Goal: Information Seeking & Learning: Check status

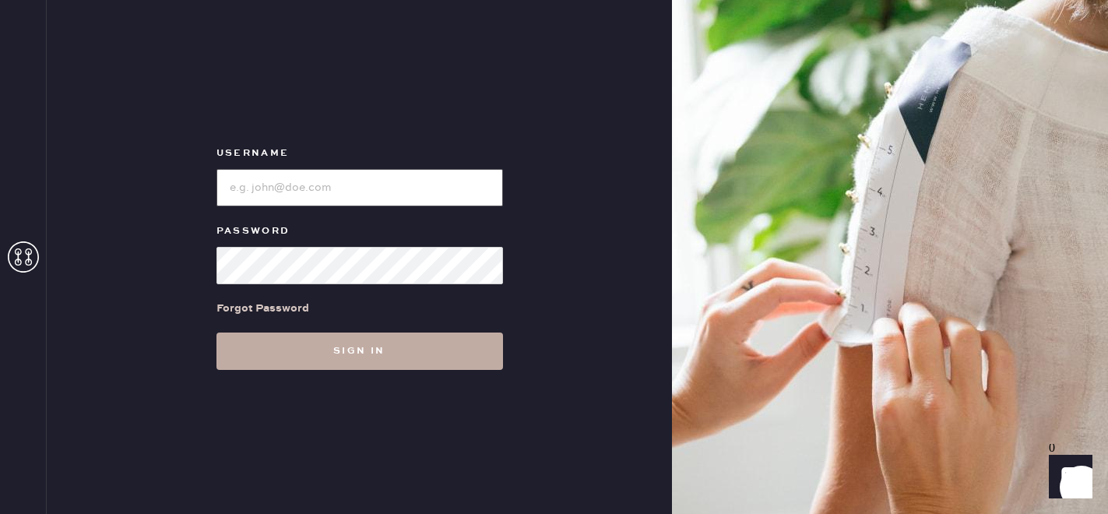
type input "[EMAIL_ADDRESS][DOMAIN_NAME]"
click at [309, 353] on button "Sign in" at bounding box center [359, 350] width 287 height 37
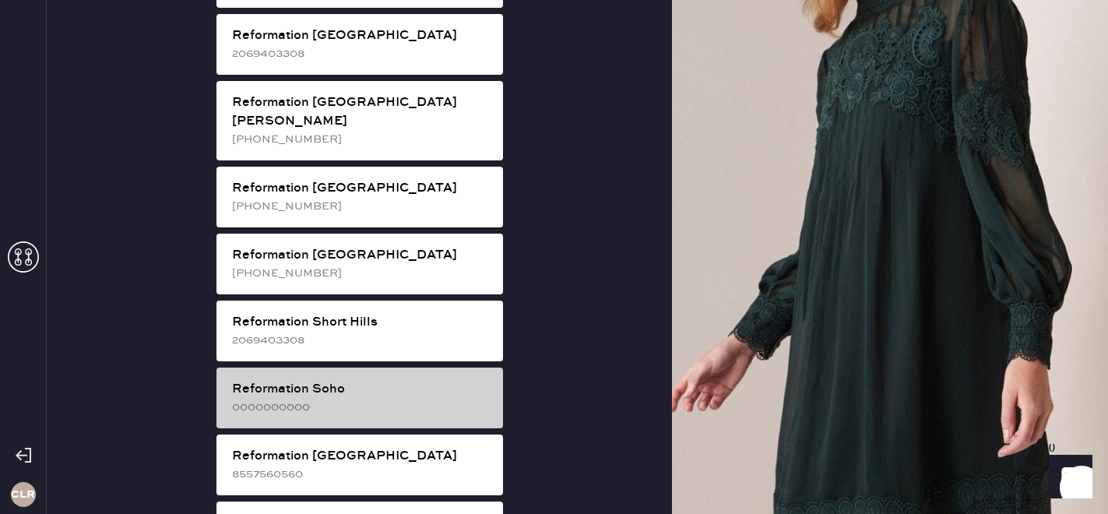
scroll to position [2537, 0]
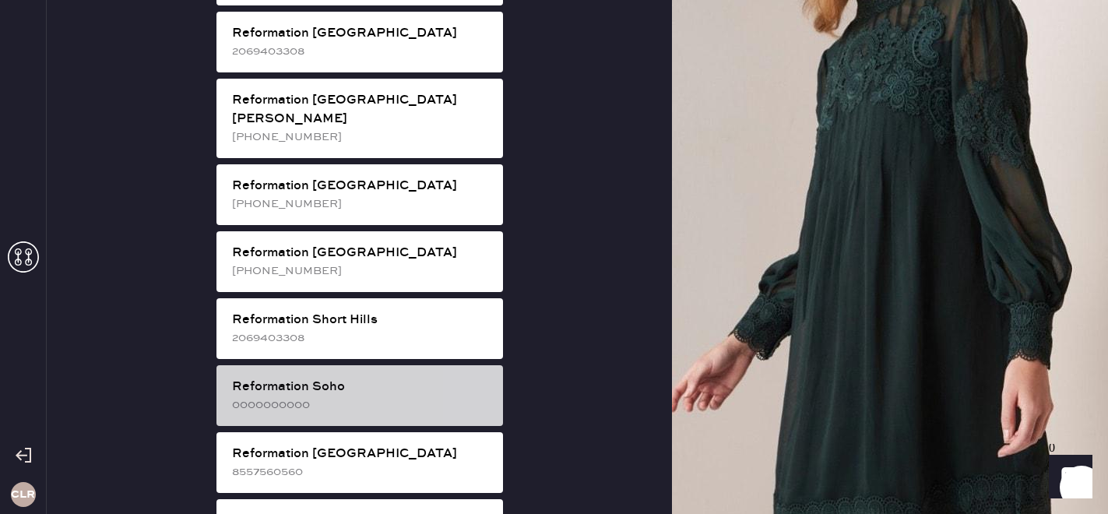
click at [346, 512] on div "Reformation [GEOGRAPHIC_DATA]" at bounding box center [361, 521] width 258 height 19
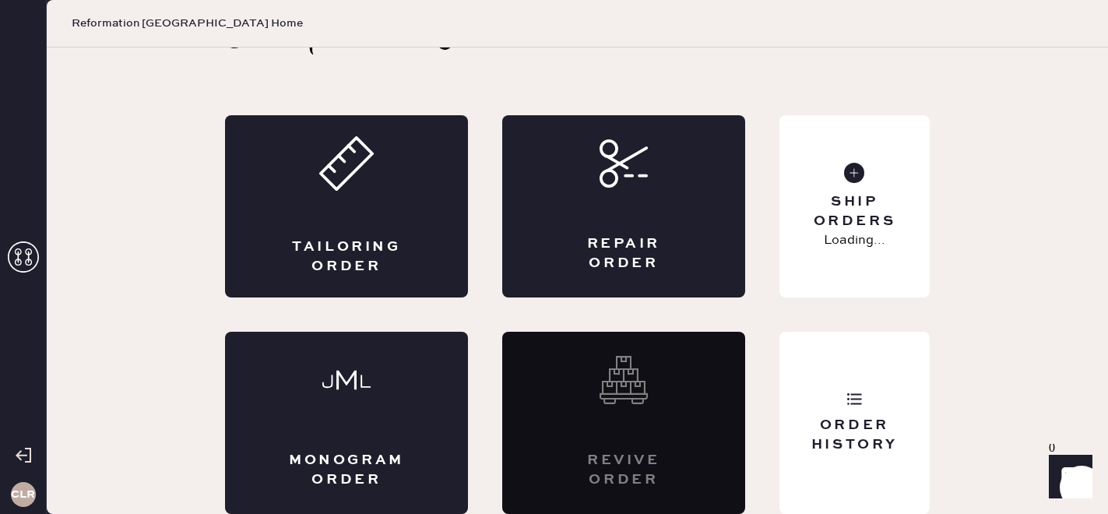
scroll to position [51, 0]
click at [808, 451] on div "Order History" at bounding box center [854, 435] width 125 height 39
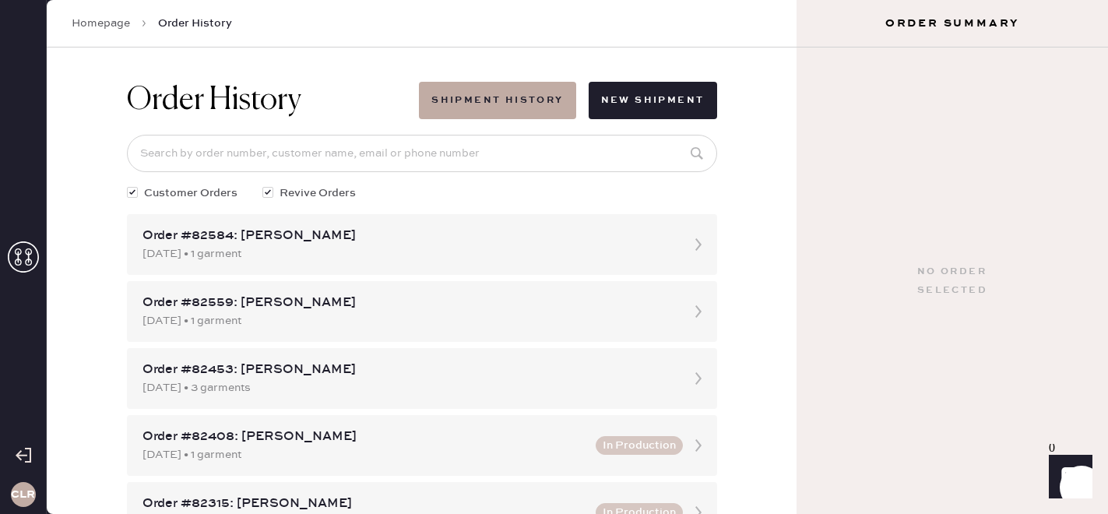
click at [26, 244] on icon at bounding box center [23, 256] width 31 height 31
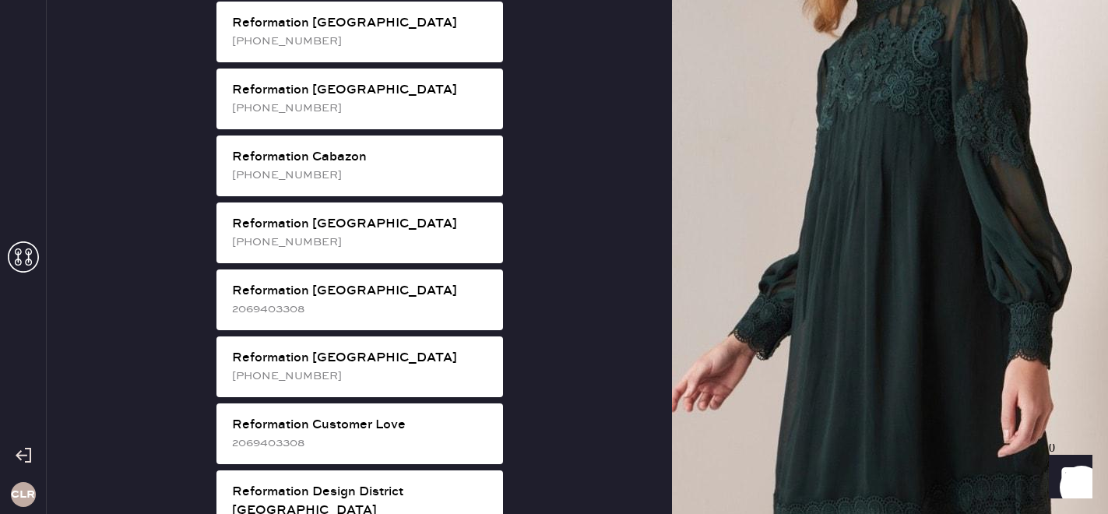
scroll to position [438, 0]
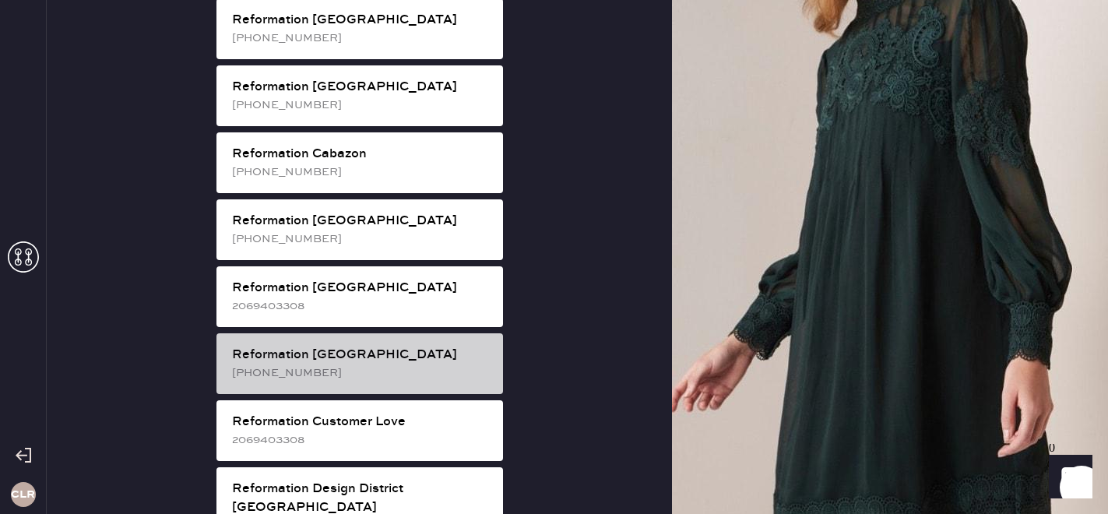
click at [348, 346] on div "Reformation [GEOGRAPHIC_DATA]" at bounding box center [361, 355] width 258 height 19
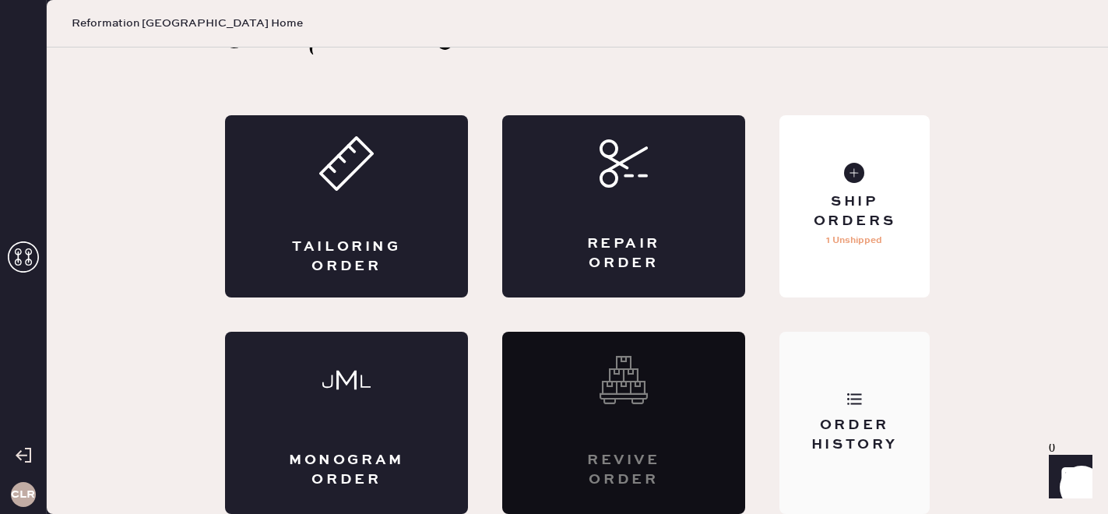
click at [845, 441] on div "Order History" at bounding box center [854, 435] width 125 height 39
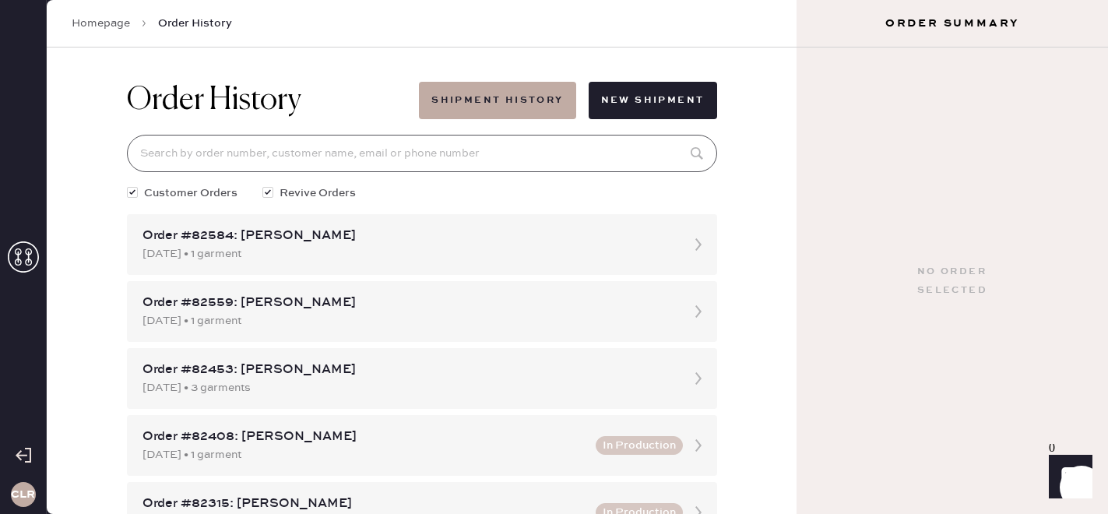
click at [211, 156] on input at bounding box center [422, 153] width 590 height 37
paste input "81762"
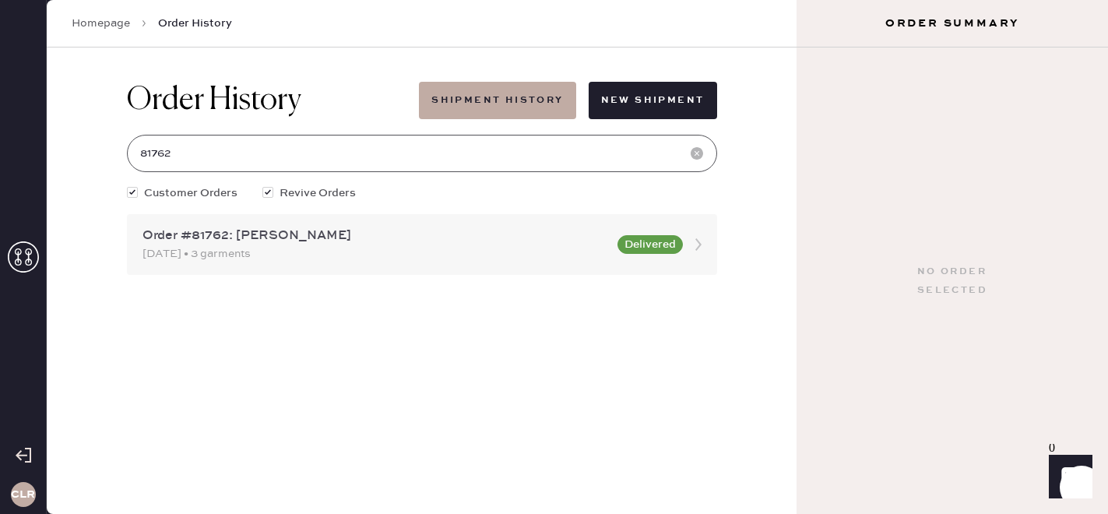
type input "81762"
click at [281, 253] on div "[DATE] • 3 garments" at bounding box center [375, 253] width 466 height 17
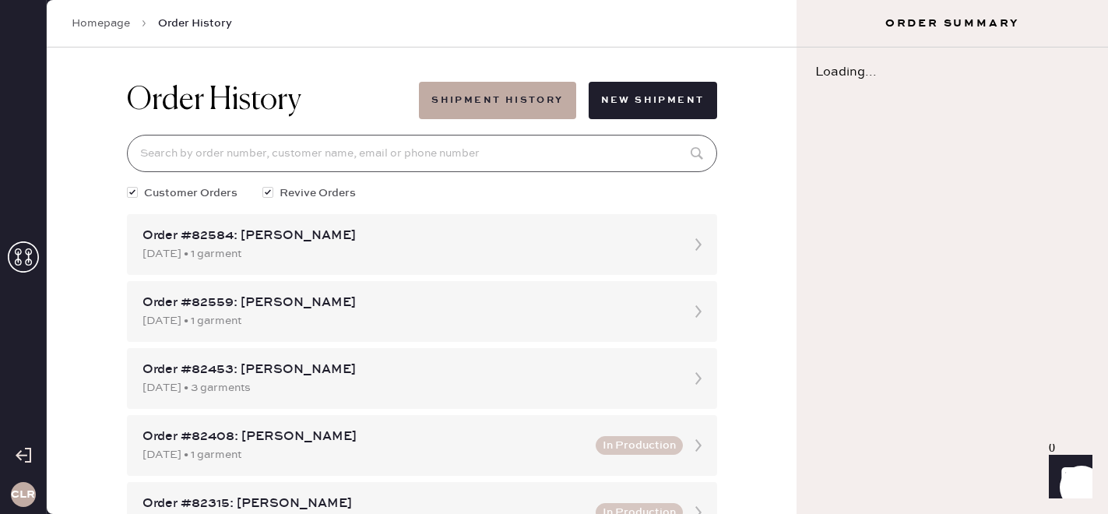
click at [238, 161] on input at bounding box center [422, 153] width 590 height 37
paste input "81762"
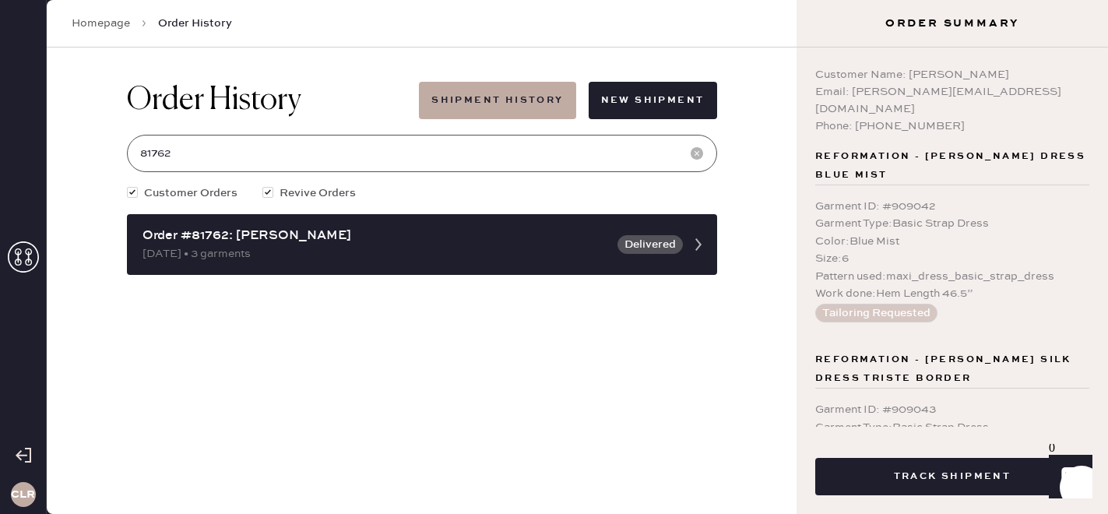
type input "81762"
copy div "[PERSON_NAME][EMAIL_ADDRESS][DOMAIN_NAME]"
drag, startPoint x: 851, startPoint y: 90, endPoint x: 1015, endPoint y: 93, distance: 163.5
click at [1015, 93] on div "Email: [PERSON_NAME][EMAIL_ADDRESS][DOMAIN_NAME]" at bounding box center [952, 100] width 274 height 34
click at [32, 250] on icon at bounding box center [23, 256] width 31 height 31
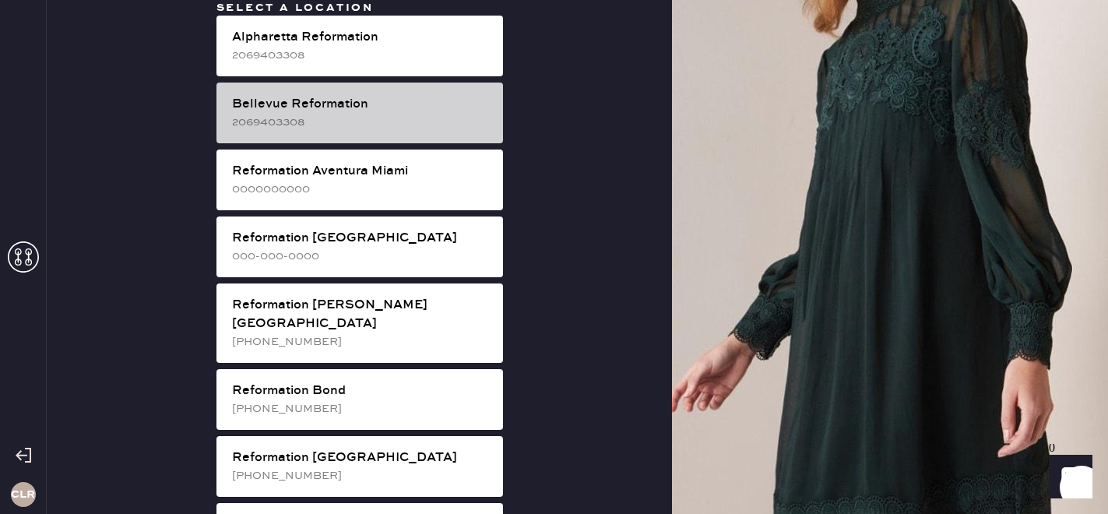
click at [364, 120] on div "2069403308" at bounding box center [361, 122] width 258 height 17
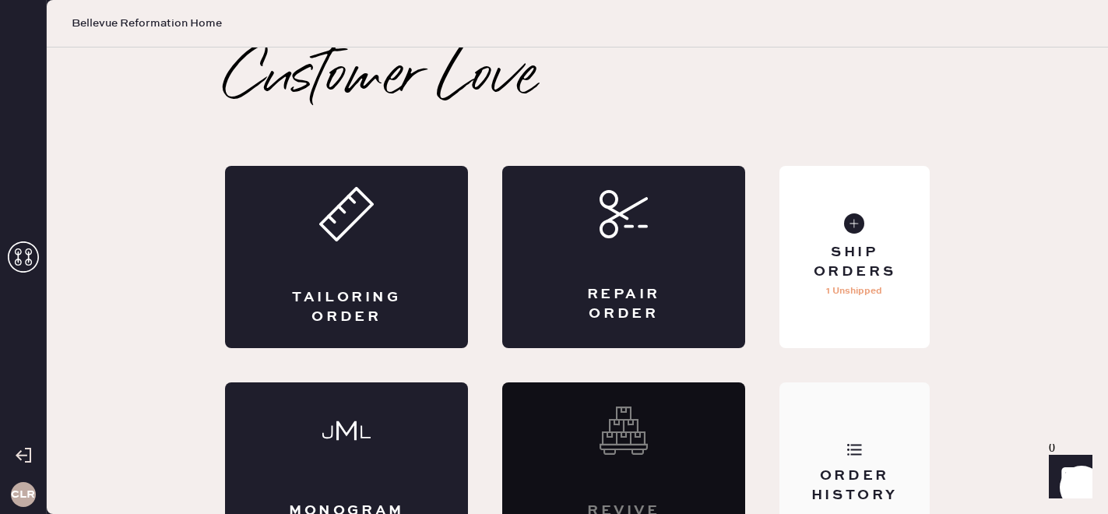
click at [839, 428] on div "Order History" at bounding box center [854, 473] width 150 height 182
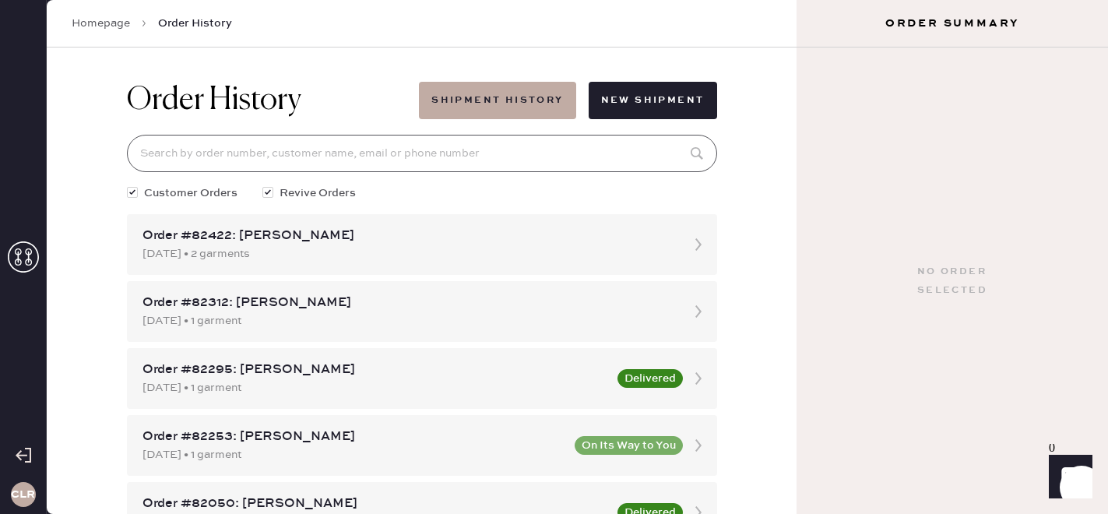
click at [420, 159] on input at bounding box center [422, 153] width 590 height 37
paste input "[EMAIL_ADDRESS][DOMAIN_NAME]"
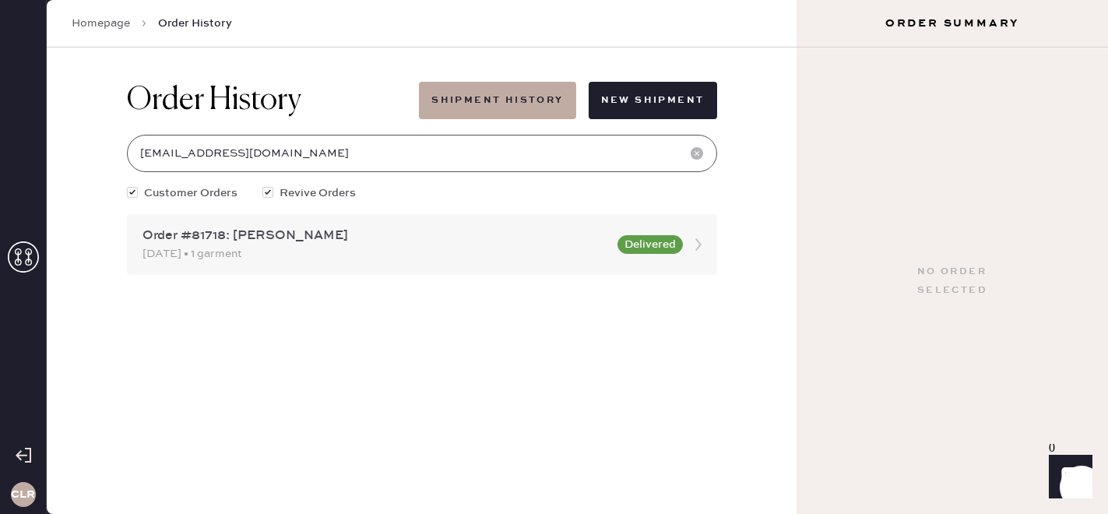
type input "[EMAIL_ADDRESS][DOMAIN_NAME]"
click at [420, 244] on div "Order #81718: [PERSON_NAME]" at bounding box center [375, 236] width 466 height 19
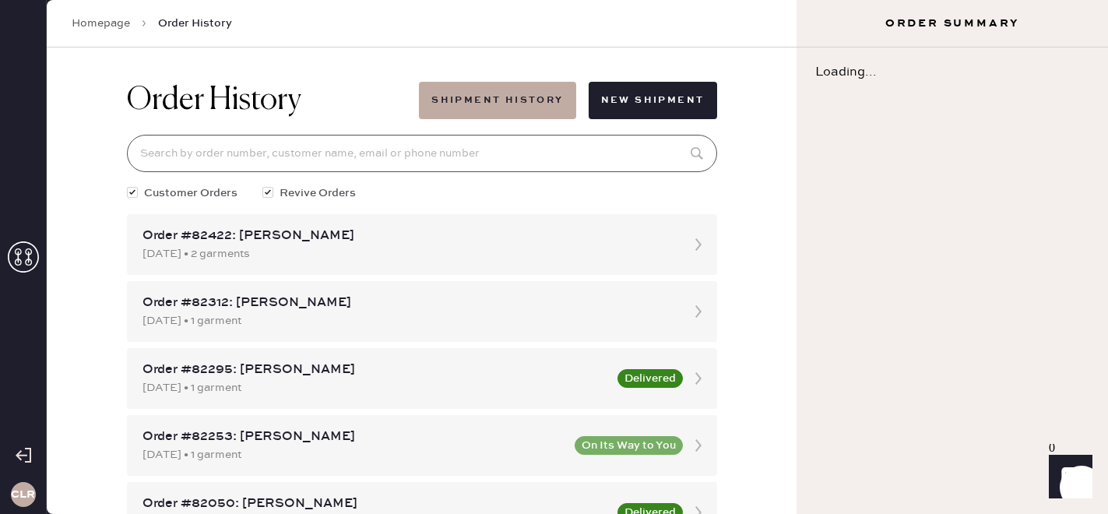
click at [299, 155] on input at bounding box center [422, 153] width 590 height 37
paste input "[EMAIL_ADDRESS][DOMAIN_NAME]"
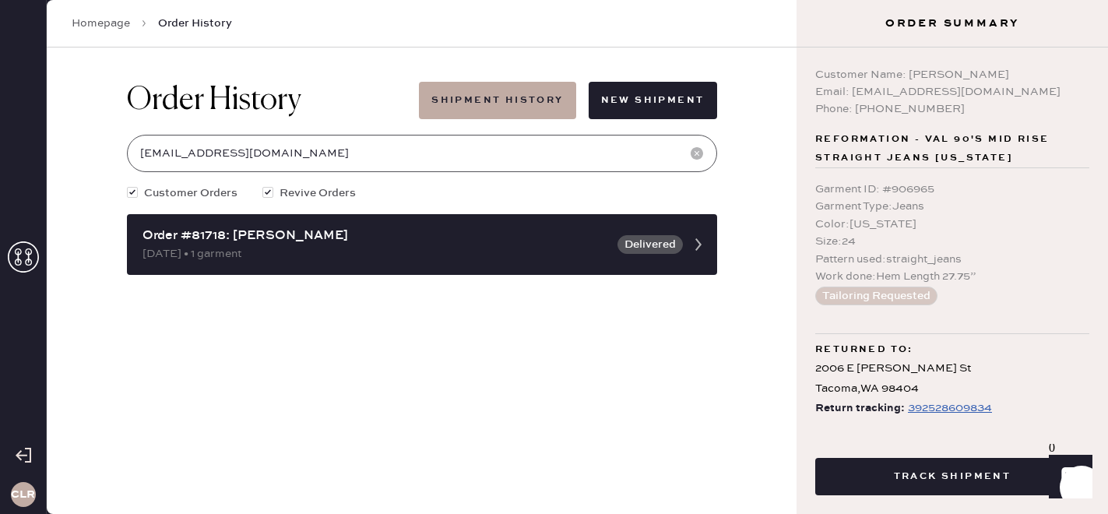
type input "[EMAIL_ADDRESS][DOMAIN_NAME]"
